Goal: Information Seeking & Learning: Learn about a topic

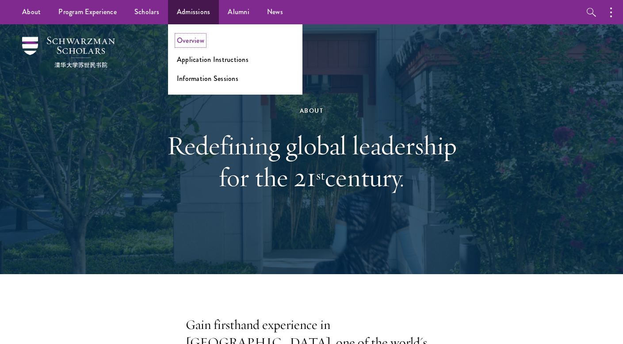
click at [187, 42] on link "Overview" at bounding box center [190, 40] width 27 height 10
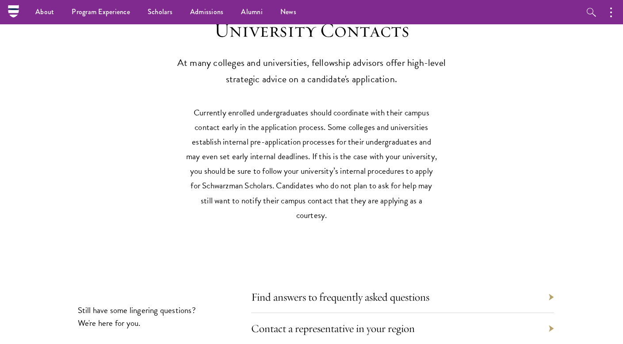
scroll to position [3758, 0]
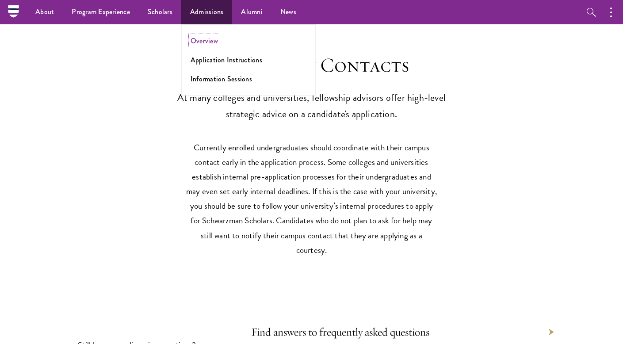
click at [207, 41] on link "Overview" at bounding box center [204, 41] width 27 height 10
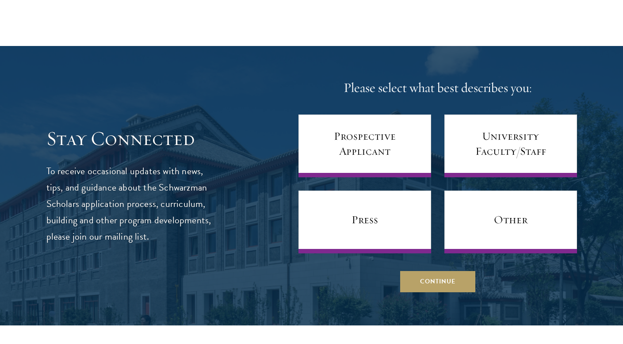
scroll to position [3470, 0]
